Goal: Task Accomplishment & Management: Manage account settings

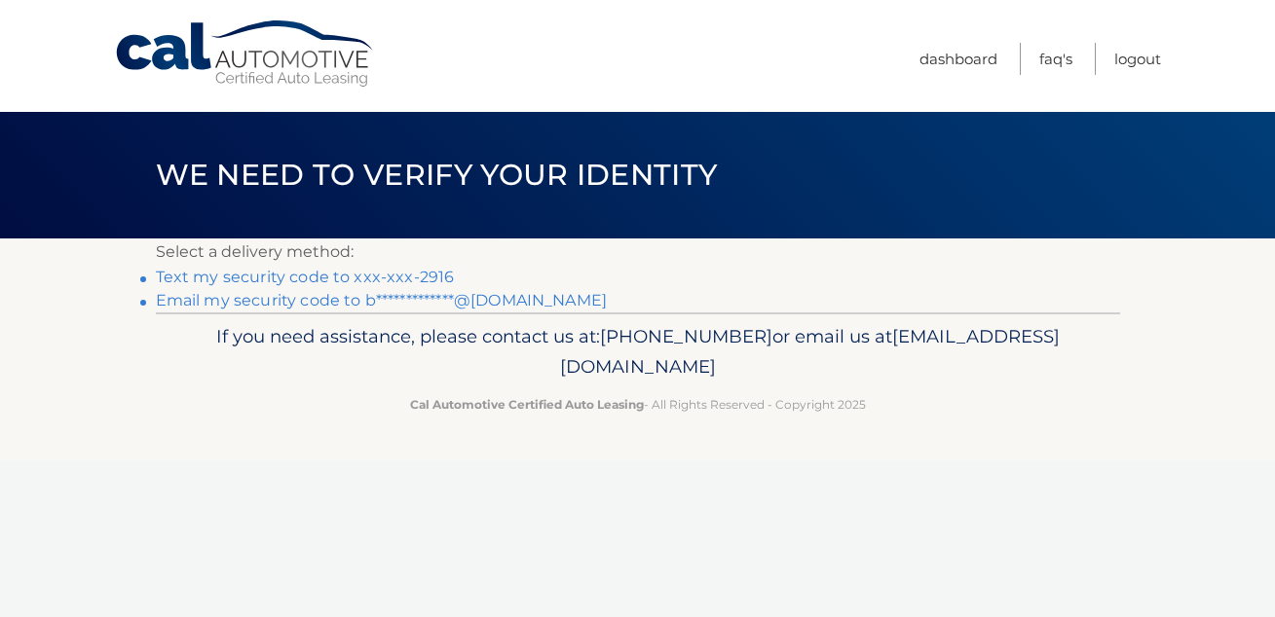
click at [355, 271] on link "Text my security code to xxx-xxx-2916" at bounding box center [305, 277] width 299 height 18
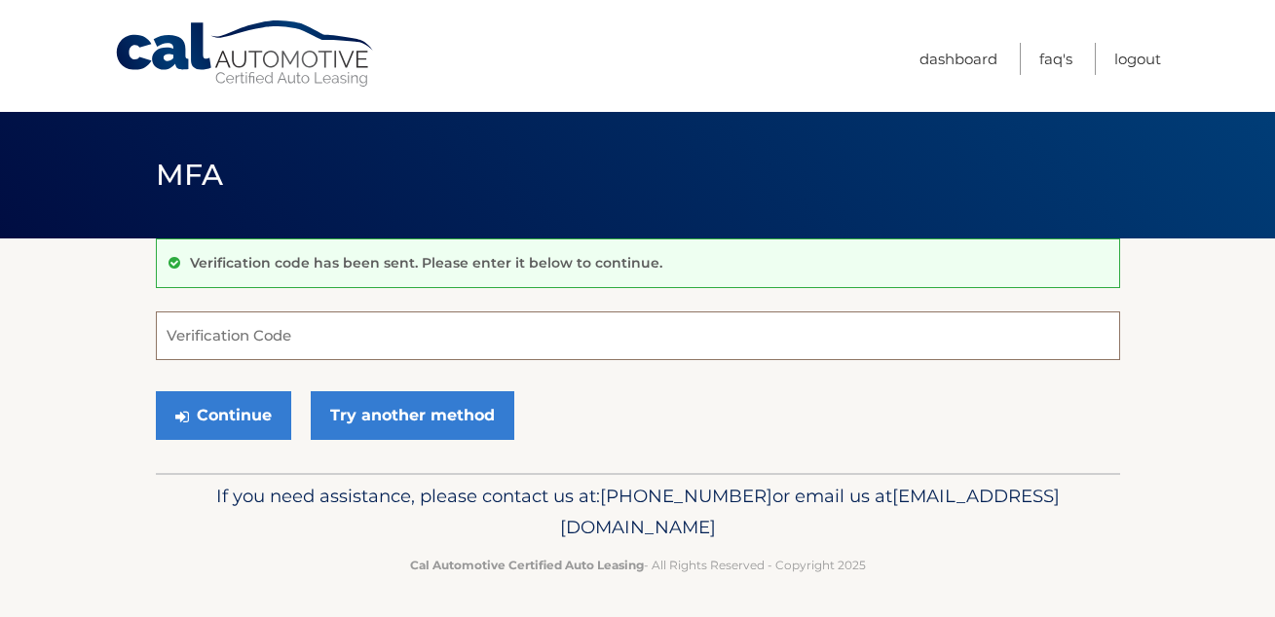
click at [272, 343] on input "Verification Code" at bounding box center [638, 336] width 964 height 49
type input "098339"
click at [156, 391] on button "Continue" at bounding box center [223, 415] width 135 height 49
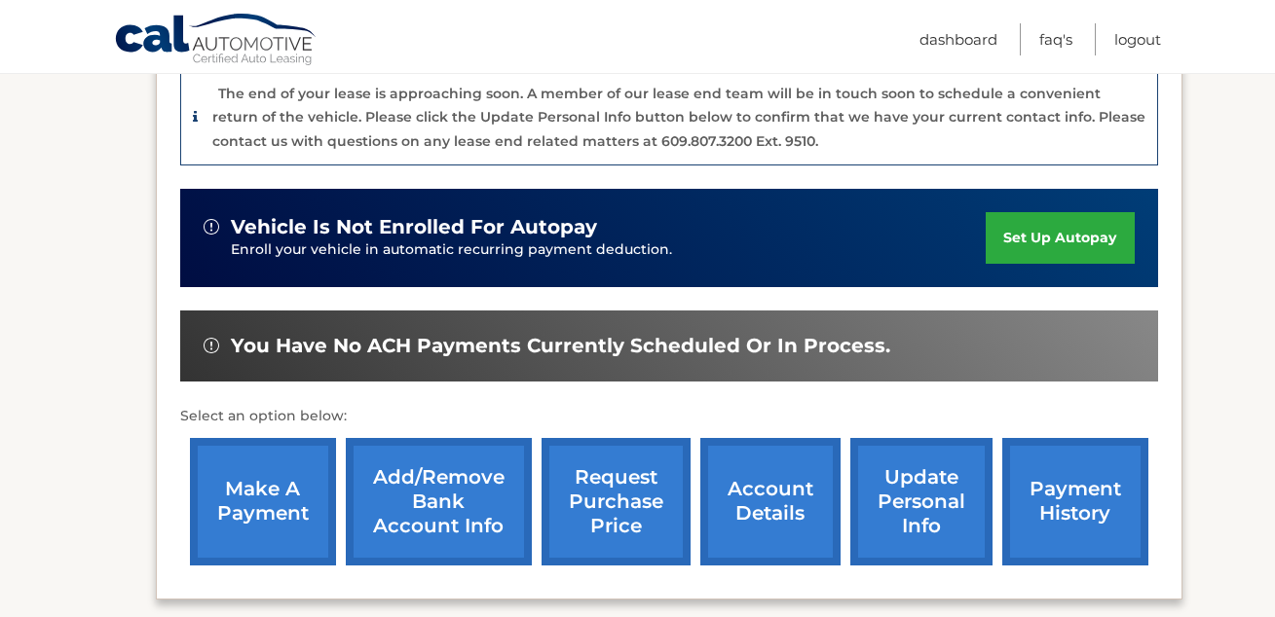
scroll to position [523, 0]
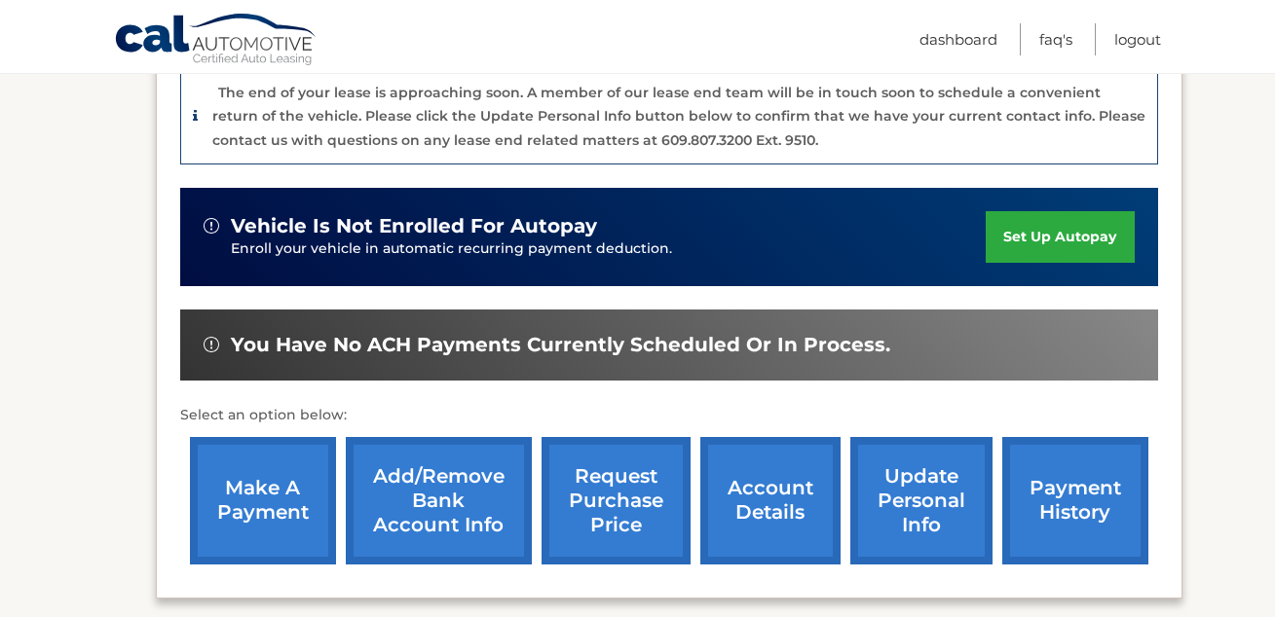
click at [305, 487] on link "make a payment" at bounding box center [263, 501] width 146 height 128
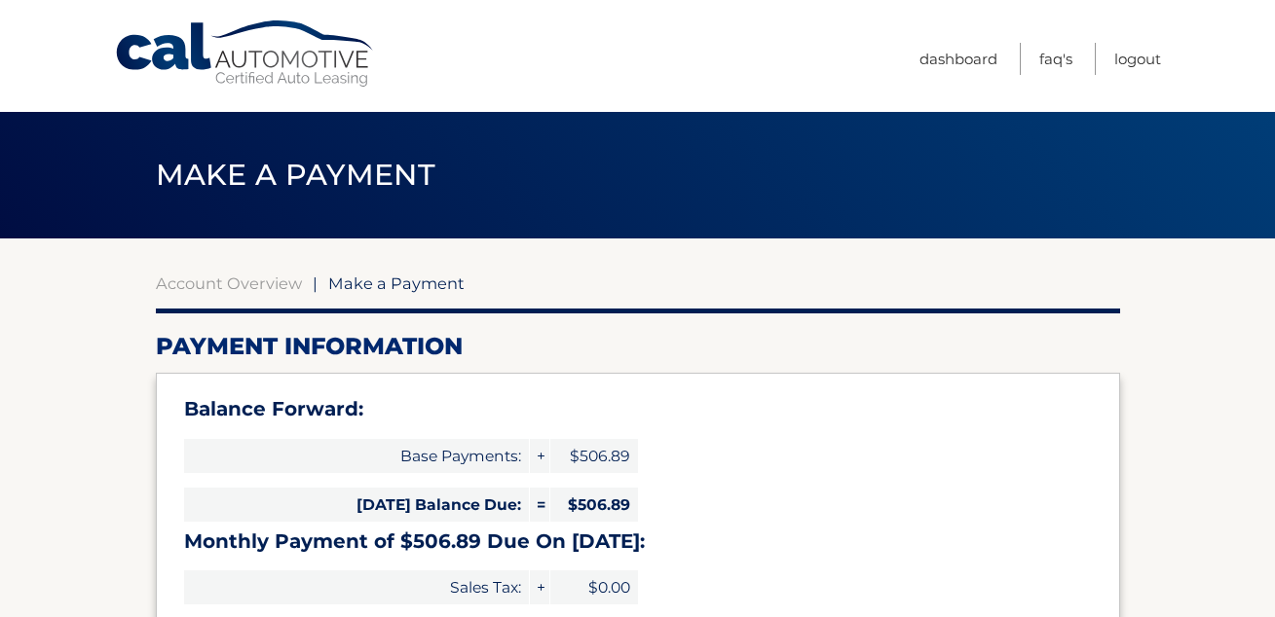
select select "MzFmM2RmNmYtZTIxOC00ZjlkLWFlYTAtZTczYmY4ODYzYTRj"
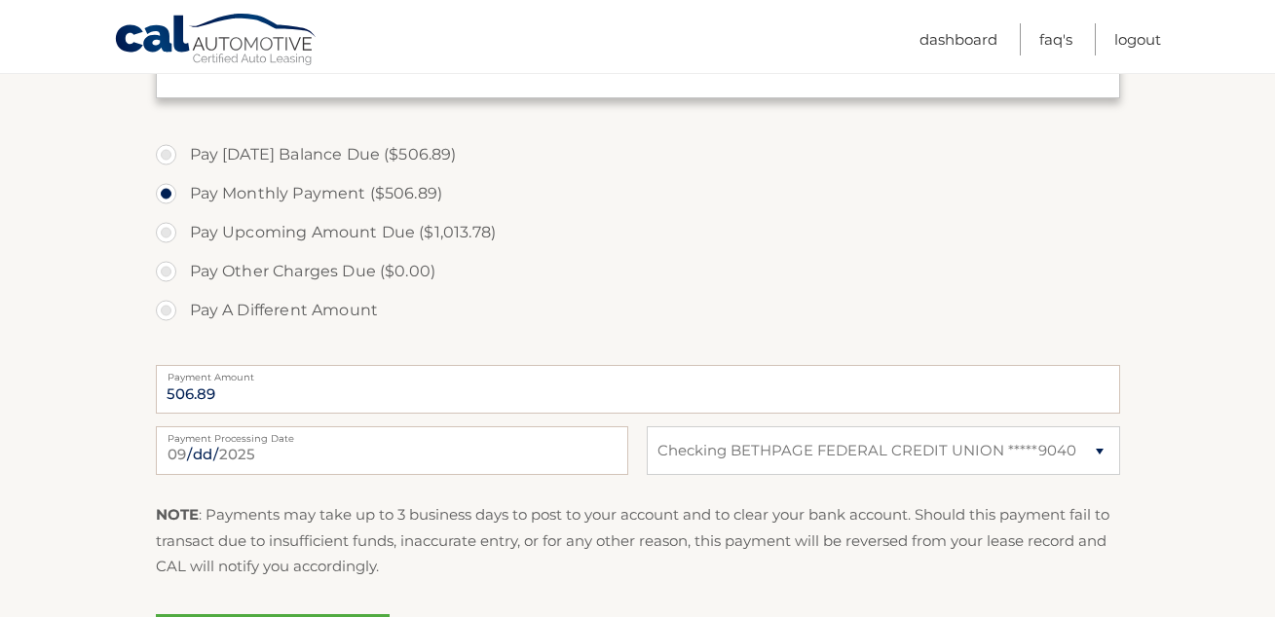
scroll to position [675, 0]
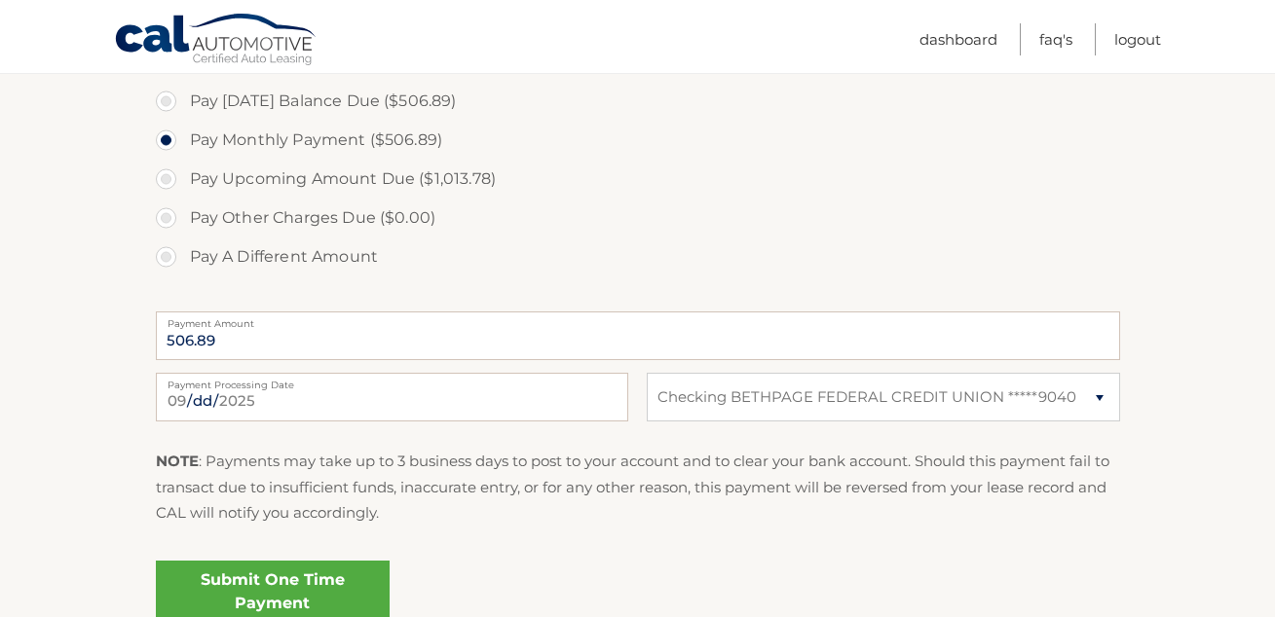
click at [298, 586] on link "Submit One Time Payment" at bounding box center [273, 592] width 234 height 62
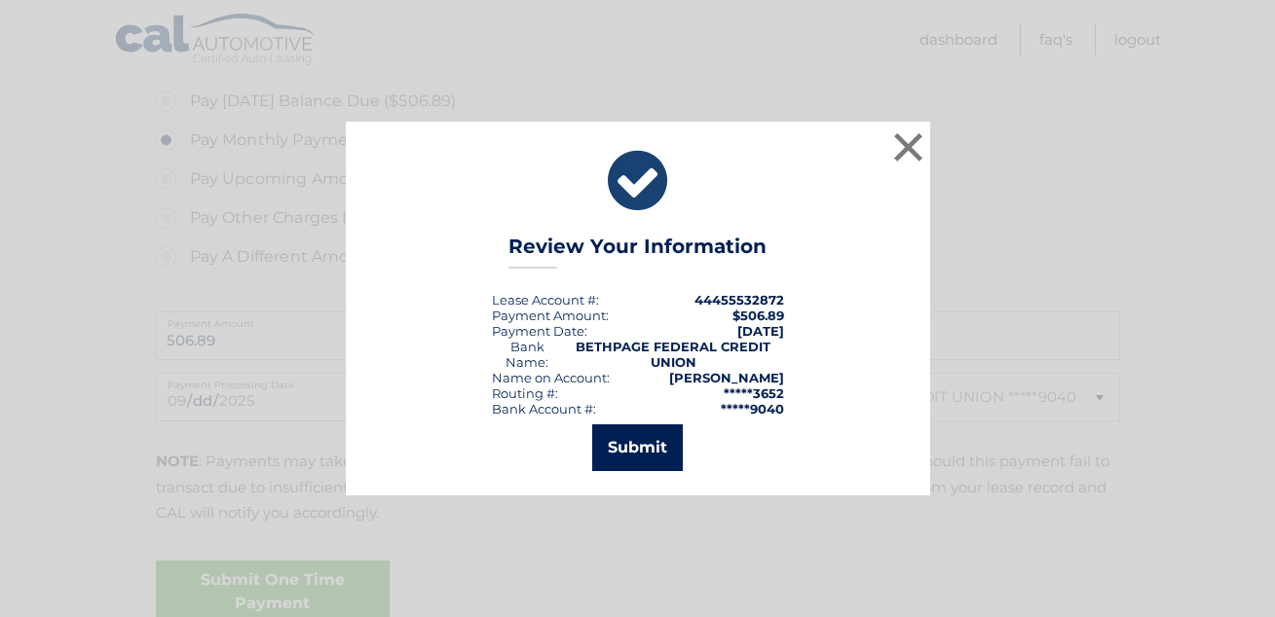
click at [645, 438] on button "Submit" at bounding box center [637, 448] width 91 height 47
